Goal: Transaction & Acquisition: Purchase product/service

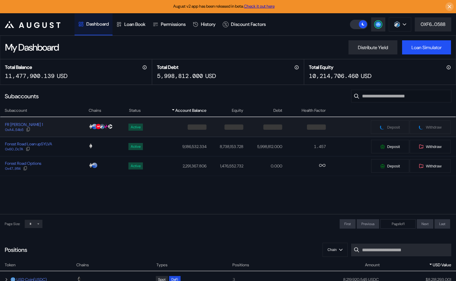
click at [68, 131] on div "FR [PERSON_NAME] 1 0xA4...54b5" at bounding box center [44, 127] width 88 height 11
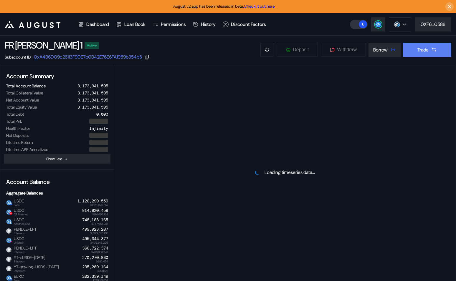
click at [424, 51] on div "Trade" at bounding box center [423, 50] width 11 height 6
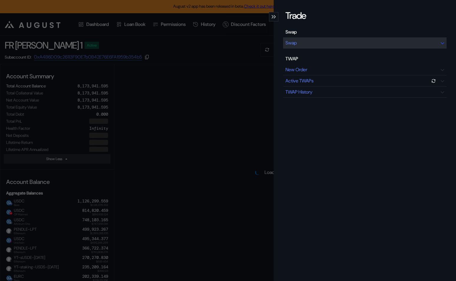
click at [349, 45] on div "Swap" at bounding box center [365, 42] width 164 height 11
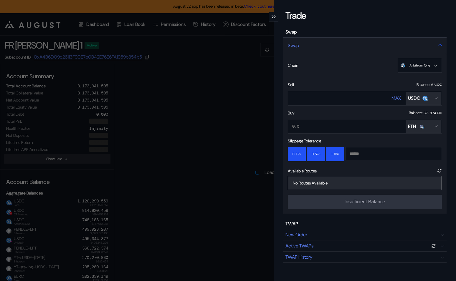
select select "*"
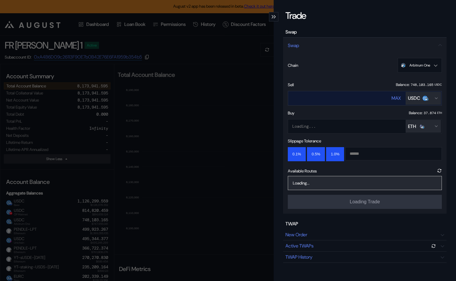
click at [335, 99] on input "****" at bounding box center [334, 98] width 92 height 12
click at [296, 99] on input "****" at bounding box center [334, 98] width 92 height 12
type input "******"
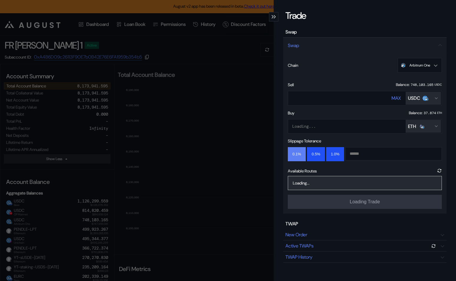
click at [293, 154] on button "0.1%" at bounding box center [297, 154] width 18 height 14
click at [377, 182] on div "98.73845036984335 ( 0.14 %) Bebop Jam" at bounding box center [365, 183] width 154 height 14
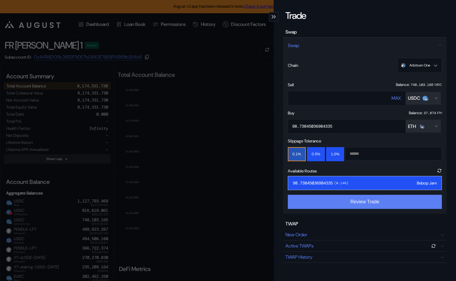
click at [365, 204] on button "Review Trade" at bounding box center [365, 202] width 154 height 14
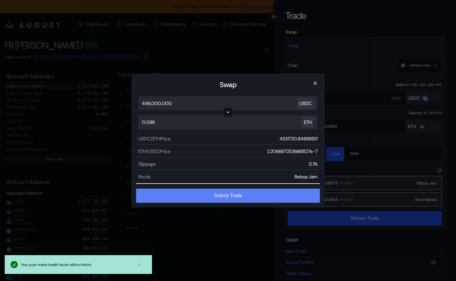
click at [234, 199] on button "Submit Trade" at bounding box center [228, 196] width 184 height 14
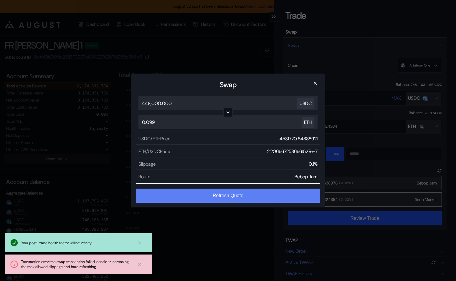
click at [234, 199] on button "Refresh Quote" at bounding box center [228, 196] width 184 height 14
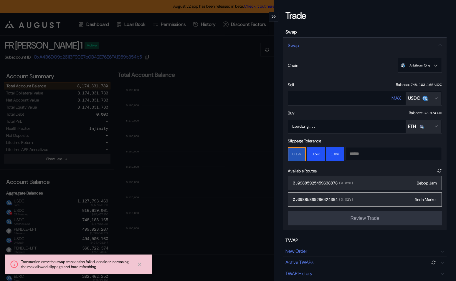
click at [345, 182] on span "( 0.02 %)" at bounding box center [346, 183] width 16 height 5
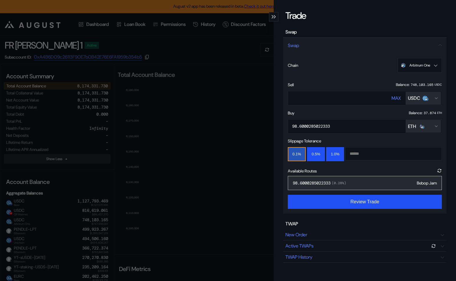
click at [360, 190] on div "98.6000285022333 ( 0.28 %) Bebop Jam" at bounding box center [365, 183] width 154 height 14
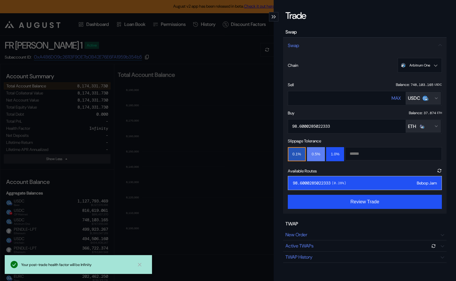
click at [311, 155] on button "0.5%" at bounding box center [316, 154] width 18 height 14
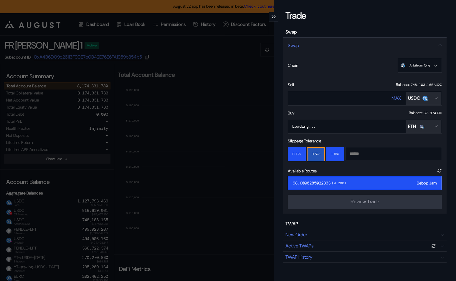
click at [359, 186] on div "98.6000285022333 ( 0.28 %) Bebop Jam" at bounding box center [365, 183] width 154 height 14
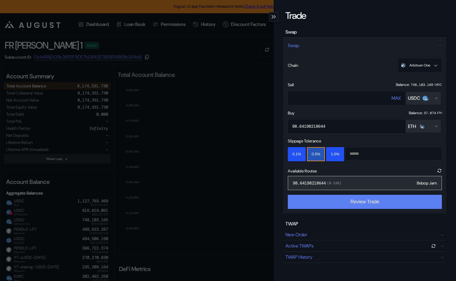
click at [356, 199] on button "Review Trade" at bounding box center [365, 202] width 154 height 14
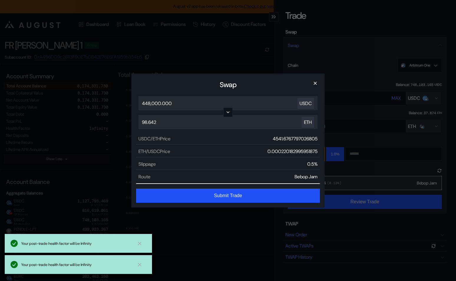
click at [225, 194] on button "Submit Trade" at bounding box center [228, 196] width 184 height 14
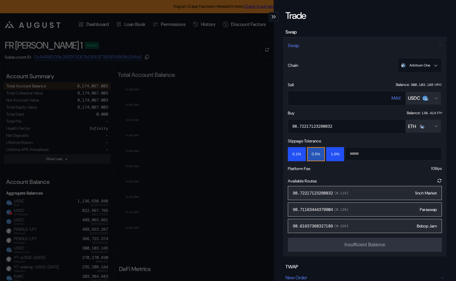
click at [157, 153] on div "Trade Swap Swap Chain Arbitrum One Ethereum Base OP Mainnet Arbitrum One Unicha…" at bounding box center [228, 140] width 456 height 281
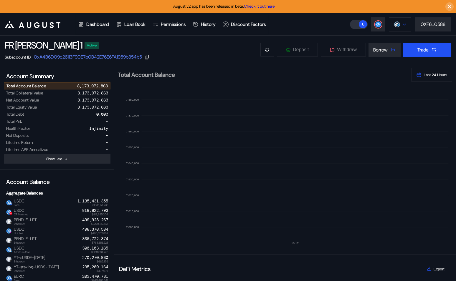
click at [389, 22] on button at bounding box center [400, 24] width 22 height 14
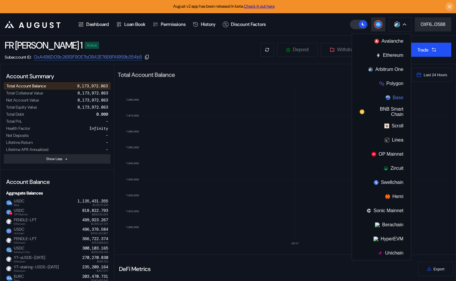
click at [387, 95] on button "Base" at bounding box center [381, 98] width 59 height 14
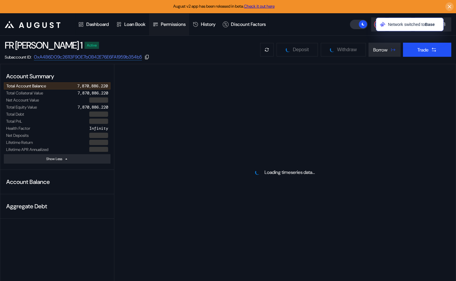
select select "*"
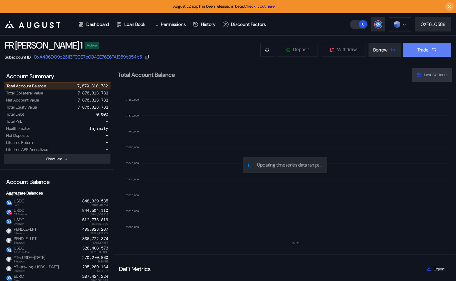
click at [435, 52] on icon at bounding box center [434, 50] width 6 height 6
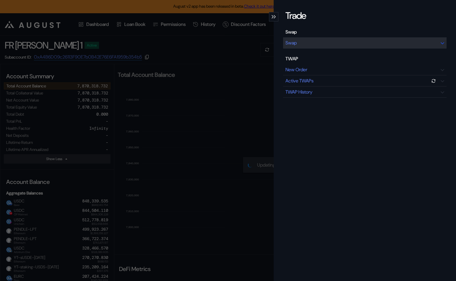
click at [369, 40] on div "Swap" at bounding box center [365, 42] width 164 height 11
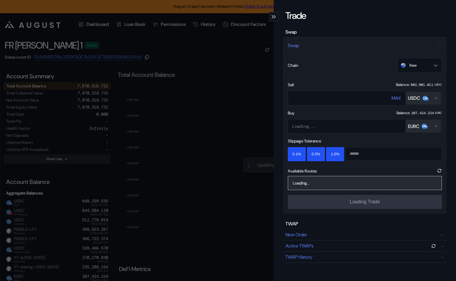
click at [411, 129] on button "EURC" at bounding box center [423, 126] width 35 height 13
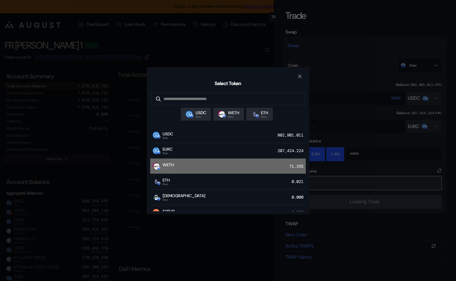
click at [210, 164] on div "WETH Base 71.335" at bounding box center [228, 167] width 156 height 16
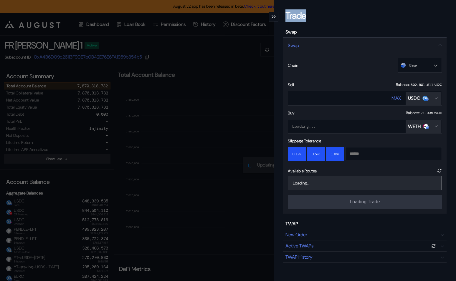
click at [210, 164] on div "Trade Swap Swap Chain Base Ethereum Base OP Mainnet Arbitrum One Unichain Sonic…" at bounding box center [228, 140] width 456 height 281
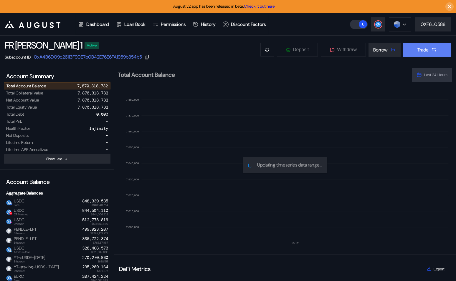
click at [416, 48] on button "Trade" at bounding box center [427, 50] width 48 height 14
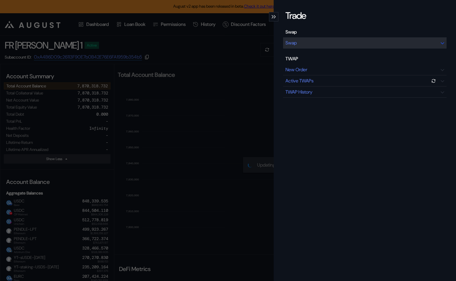
click at [357, 47] on div "Swap" at bounding box center [365, 42] width 164 height 11
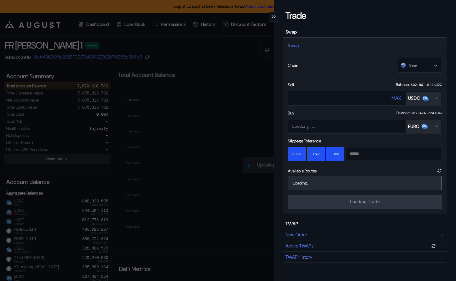
click at [417, 123] on div "EURC" at bounding box center [413, 126] width 11 height 6
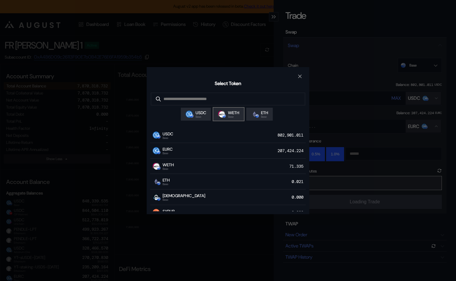
click at [235, 118] on span "Base" at bounding box center [233, 117] width 11 height 3
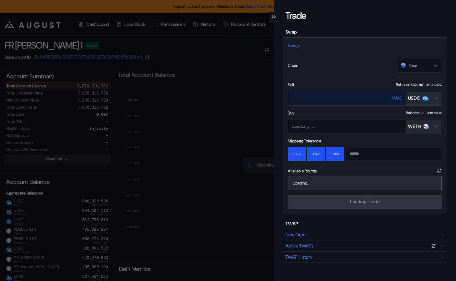
click at [305, 100] on input "****" at bounding box center [334, 98] width 92 height 12
type input "*"
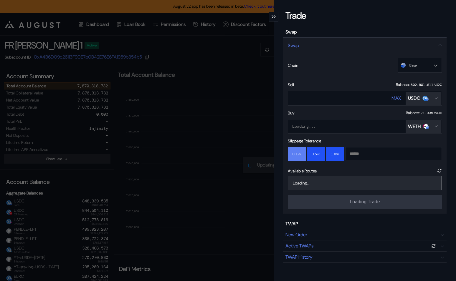
type input "******"
click at [294, 156] on button "0.1%" at bounding box center [297, 154] width 18 height 14
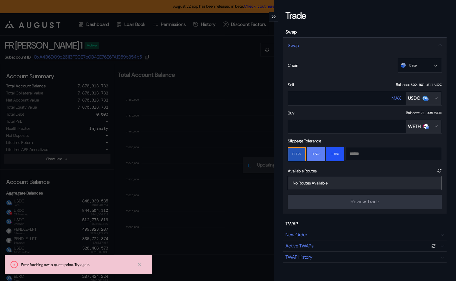
click at [318, 159] on button "0.5%" at bounding box center [316, 154] width 18 height 14
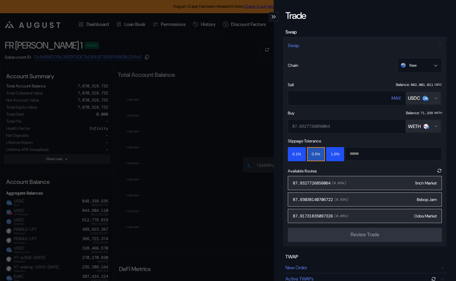
click at [326, 183] on div "87.9327726856064 ( 0.03 %)" at bounding box center [319, 183] width 53 height 5
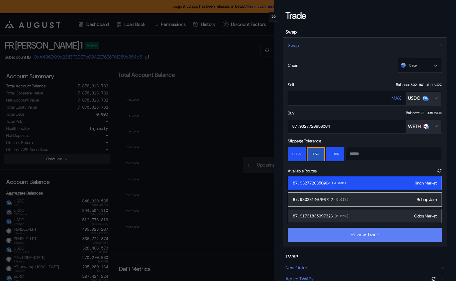
click at [344, 238] on button "Review Trade" at bounding box center [365, 235] width 154 height 14
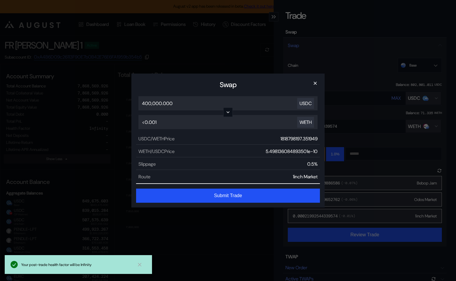
click at [251, 193] on button "Submit Trade" at bounding box center [228, 196] width 184 height 14
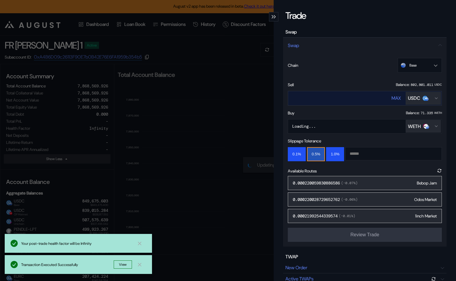
click at [423, 98] on div "USDC" at bounding box center [418, 98] width 20 height 6
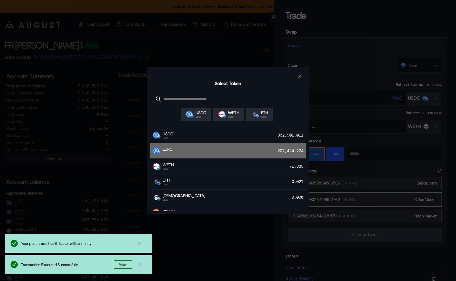
click at [216, 150] on div "EURC Base 207,424.224" at bounding box center [228, 151] width 156 height 16
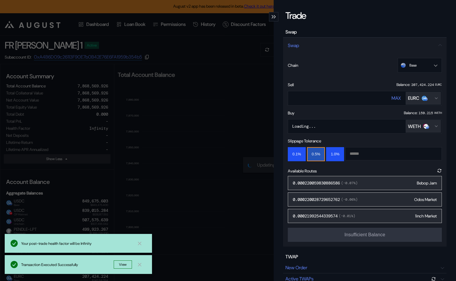
click at [428, 123] on button "WETH" at bounding box center [423, 126] width 35 height 13
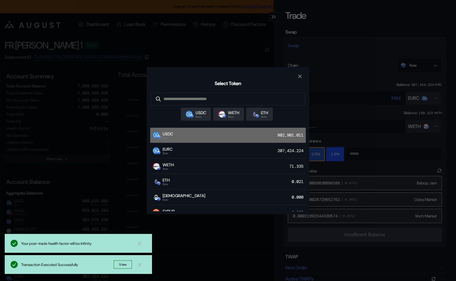
click at [214, 135] on div "USDC Base 802,901.011" at bounding box center [228, 136] width 156 height 16
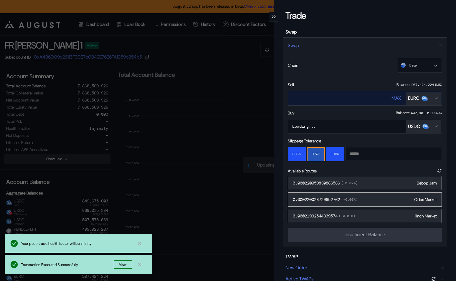
click at [397, 99] on div "MAX" at bounding box center [396, 98] width 9 height 6
type input "**********"
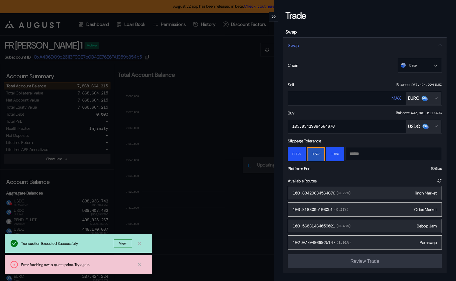
click at [351, 195] on span "( 0.22 %)" at bounding box center [343, 193] width 16 height 5
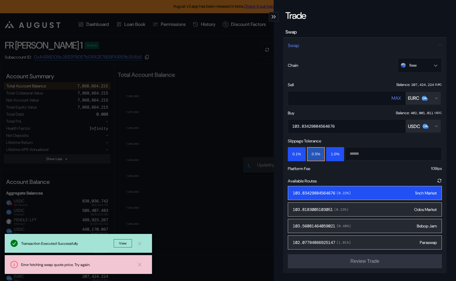
click at [413, 123] on div "USDC" at bounding box center [414, 126] width 12 height 6
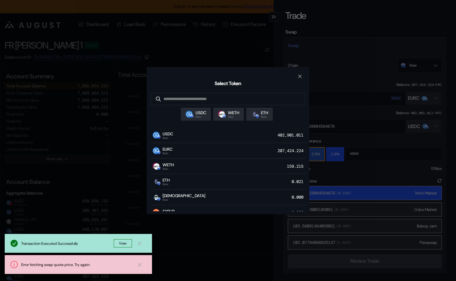
click at [376, 115] on div "Select Token USDC Base WETH Base ETH Base USDC Base 402,901.011 EURC Base 207,4…" at bounding box center [228, 140] width 456 height 281
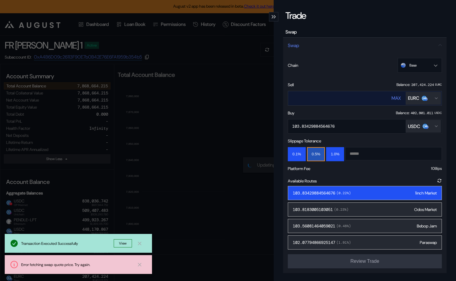
click at [394, 100] on div "MAX" at bounding box center [396, 98] width 9 height 6
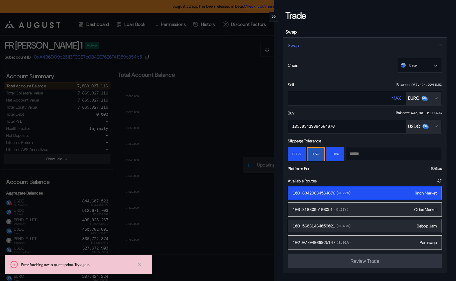
click at [438, 184] on div "Available Routes" at bounding box center [365, 181] width 154 height 10
click at [439, 180] on icon "modal" at bounding box center [439, 180] width 5 height 5
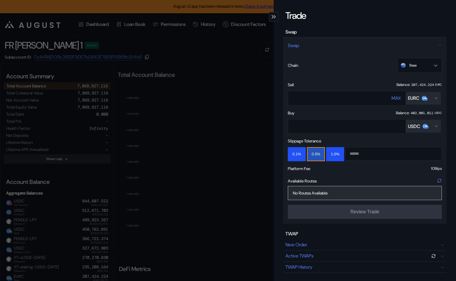
click at [440, 178] on icon "modal" at bounding box center [440, 181] width 6 height 6
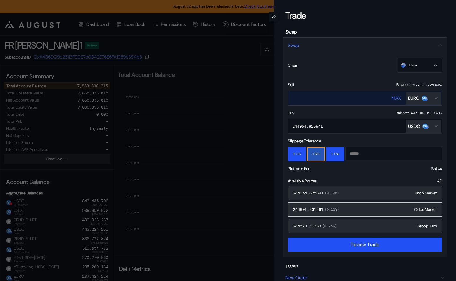
click at [419, 98] on div "EURC" at bounding box center [413, 98] width 11 height 6
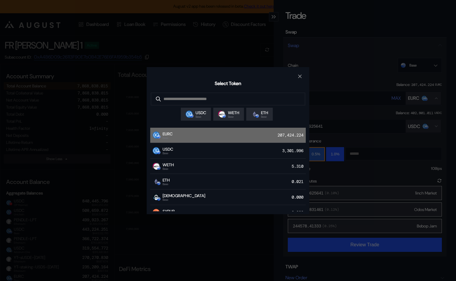
click at [230, 142] on div "EURC Base 207,424.224" at bounding box center [228, 136] width 156 height 16
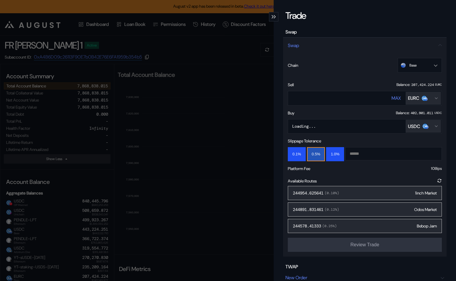
click at [233, 95] on div "**********" at bounding box center [228, 140] width 456 height 281
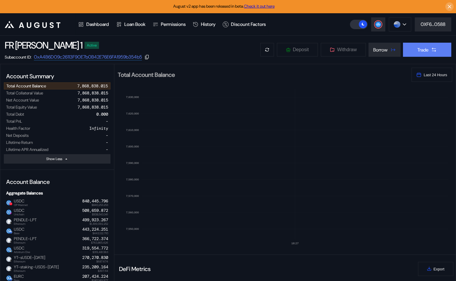
click at [436, 48] on icon at bounding box center [434, 50] width 6 height 6
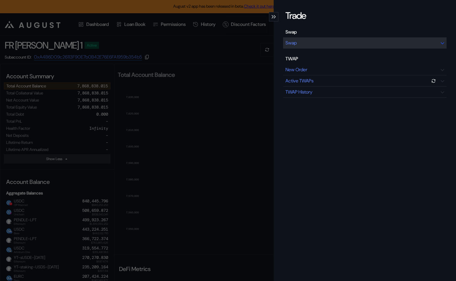
click at [369, 45] on div "Swap" at bounding box center [365, 42] width 164 height 11
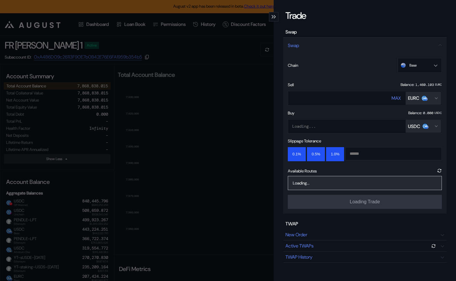
click at [413, 127] on div "USDC" at bounding box center [414, 126] width 12 height 6
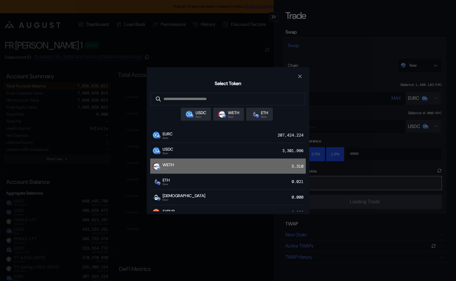
click at [183, 169] on div "WETH Base 5.310" at bounding box center [228, 167] width 156 height 16
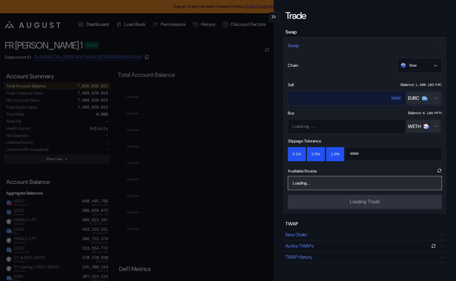
click at [396, 97] on div "MAX" at bounding box center [396, 98] width 9 height 6
type input "**********"
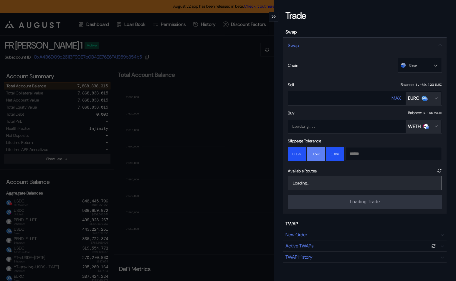
click at [310, 156] on button "0.5%" at bounding box center [316, 154] width 18 height 14
click at [298, 156] on button "0.1%" at bounding box center [297, 154] width 18 height 14
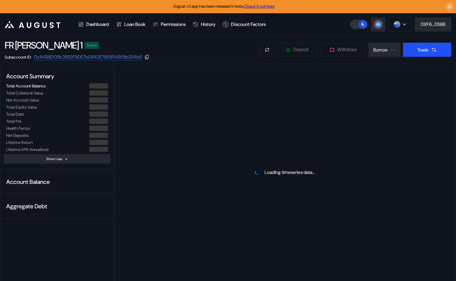
select select "*"
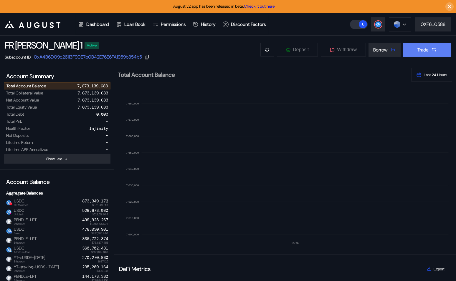
click at [424, 46] on button "Trade" at bounding box center [427, 50] width 48 height 14
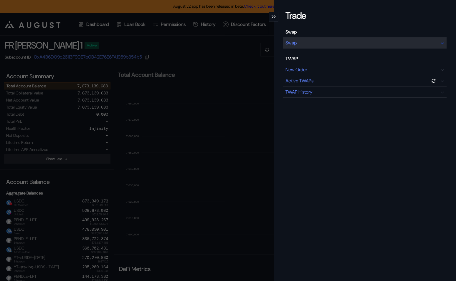
click at [347, 41] on div "Swap" at bounding box center [365, 42] width 164 height 11
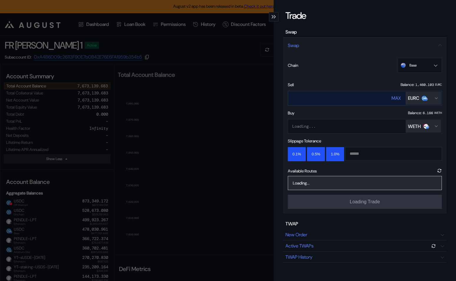
click at [397, 99] on div "MAX" at bounding box center [396, 98] width 9 height 6
type input "**********"
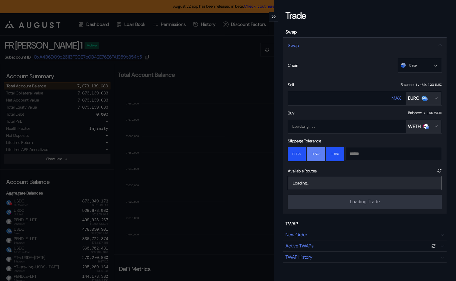
click at [312, 154] on button "0.5%" at bounding box center [316, 154] width 18 height 14
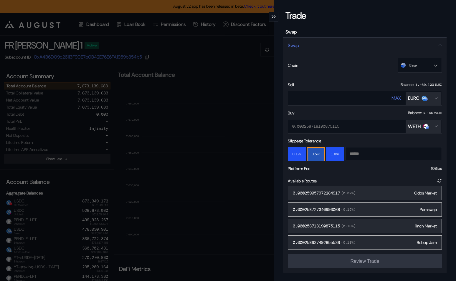
click at [327, 190] on div "0.000259057972284917 ( 0.02 %) Odos Market" at bounding box center [365, 193] width 154 height 14
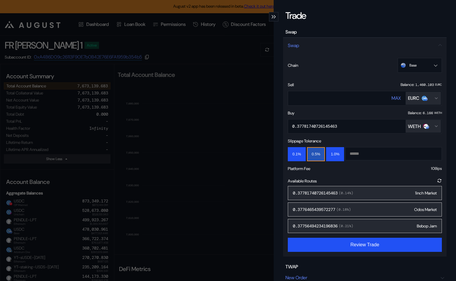
click at [327, 190] on div "0.37781740726145463 ( 0.14 %) 1inch Market" at bounding box center [365, 193] width 154 height 14
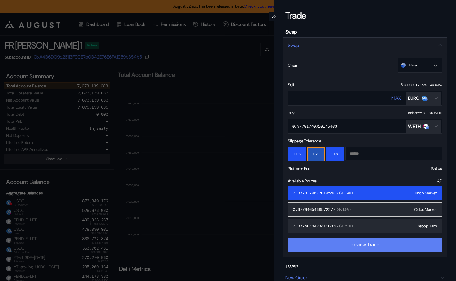
click at [347, 244] on button "Review Trade" at bounding box center [365, 245] width 154 height 14
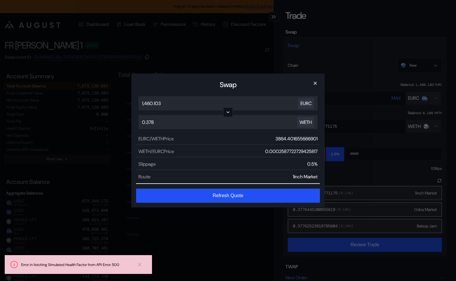
click at [240, 196] on button "Refresh Quote" at bounding box center [228, 196] width 184 height 14
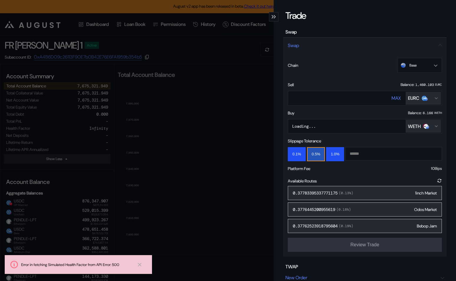
click at [333, 189] on div "0.37783395337771175 ( 0.13 %) 1inch Market" at bounding box center [365, 193] width 154 height 14
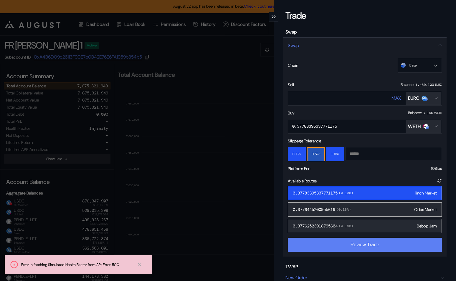
click at [342, 243] on button "Review Trade" at bounding box center [365, 245] width 154 height 14
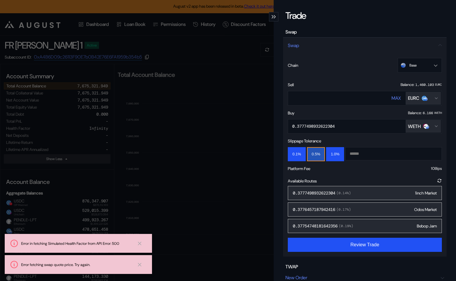
click at [377, 201] on div "0.3777498932622304 ( 0.14 %) 1inch Market 0.3776457187942416 ( 0.17 %) Odos Mar…" at bounding box center [365, 209] width 154 height 47
click at [373, 194] on div "0.3777498932622304 ( 0.14 %) 1inch Market" at bounding box center [365, 193] width 154 height 14
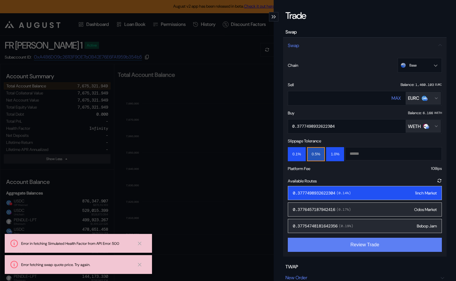
click at [352, 242] on button "Review Trade" at bounding box center [365, 245] width 154 height 14
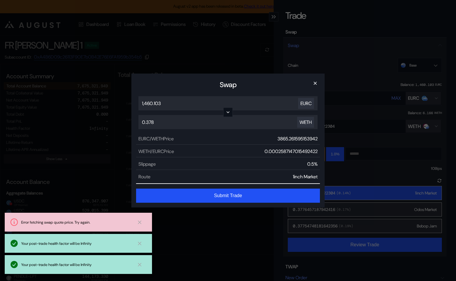
click at [231, 194] on button "Submit Trade" at bounding box center [228, 196] width 184 height 14
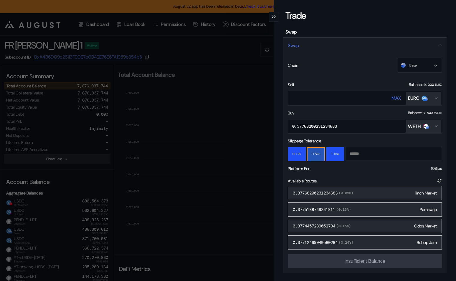
click at [149, 176] on div "**********" at bounding box center [228, 140] width 456 height 281
